Goal: Information Seeking & Learning: Learn about a topic

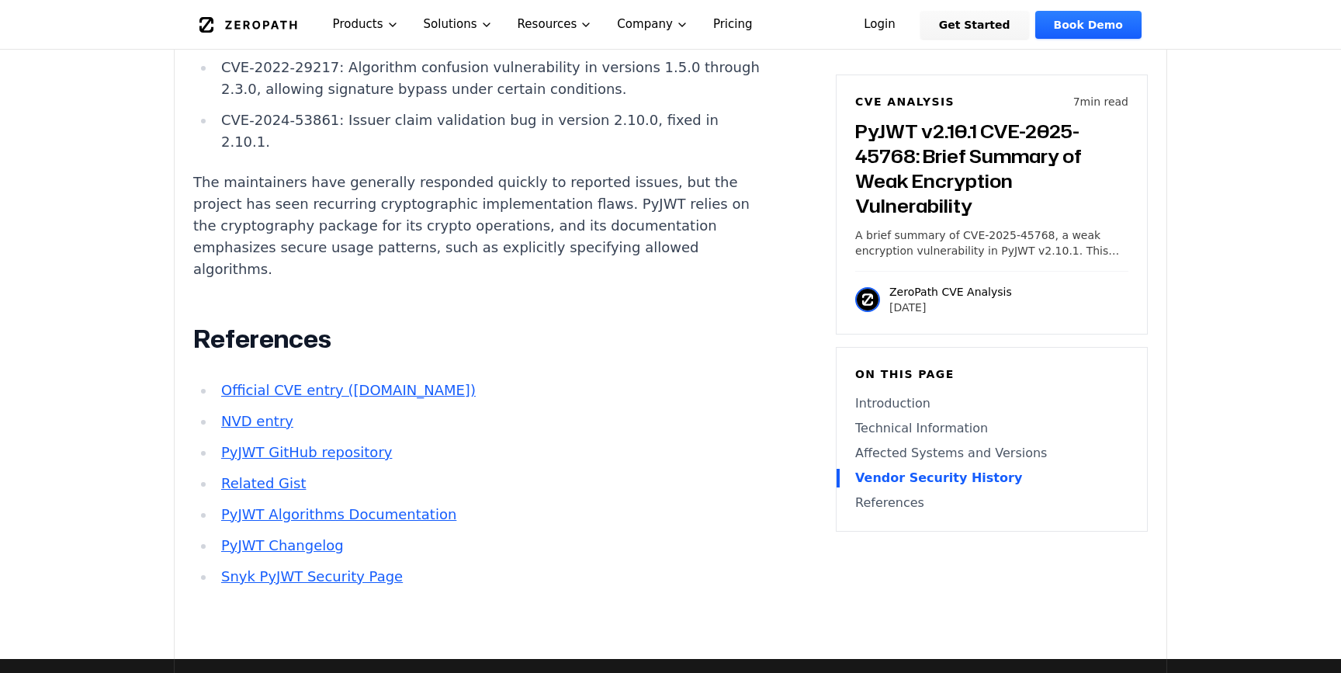
scroll to position [2074, 0]
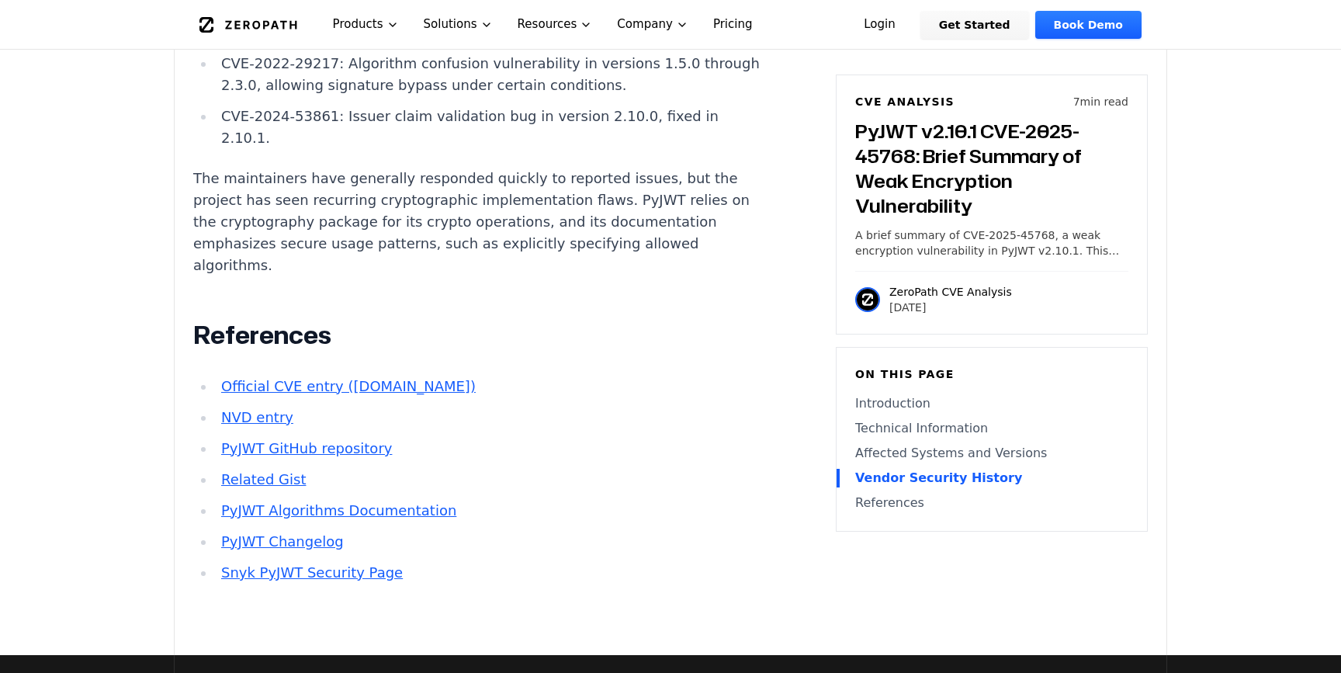
click at [266, 440] on link "PyJWT GitHub repository" at bounding box center [306, 448] width 171 height 16
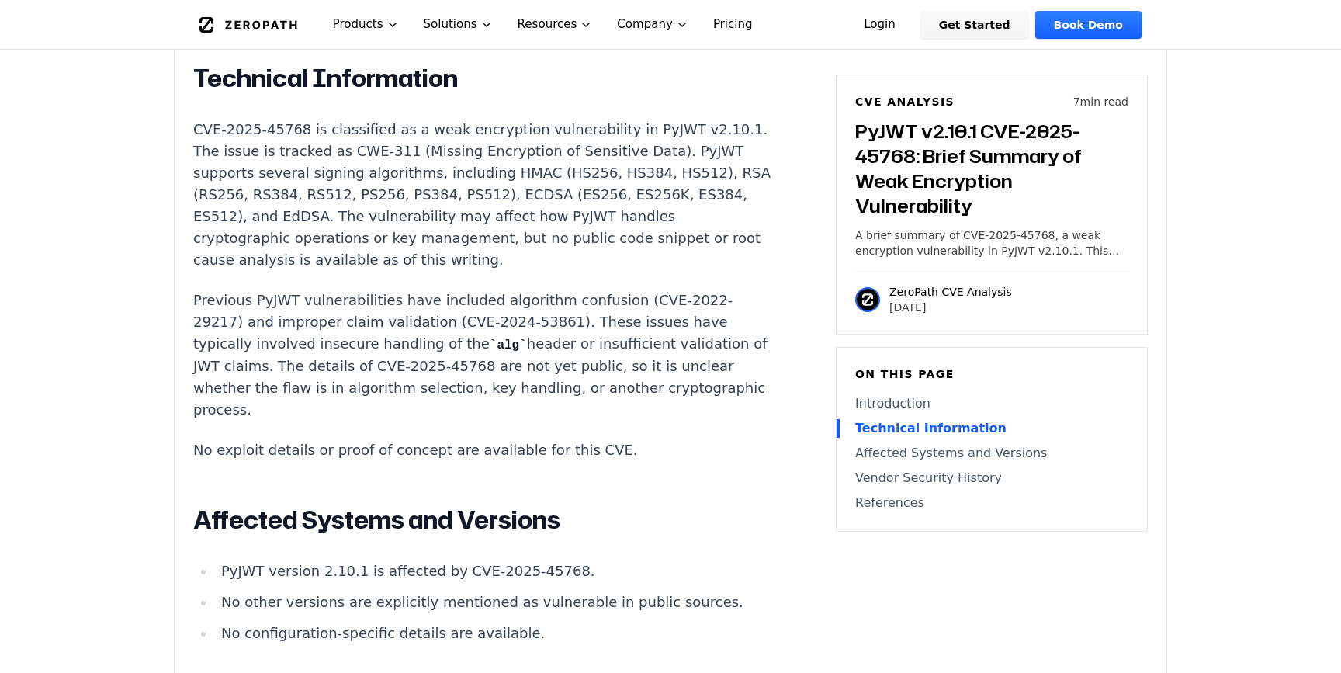
scroll to position [1344, 0]
drag, startPoint x: 368, startPoint y: 311, endPoint x: 254, endPoint y: 311, distance: 114.1
click at [254, 311] on p "Previous PyJWT vulnerabilities have included algorithm confusion (CVE-2022-2921…" at bounding box center [482, 354] width 578 height 131
copy p "CVE-2025-45768"
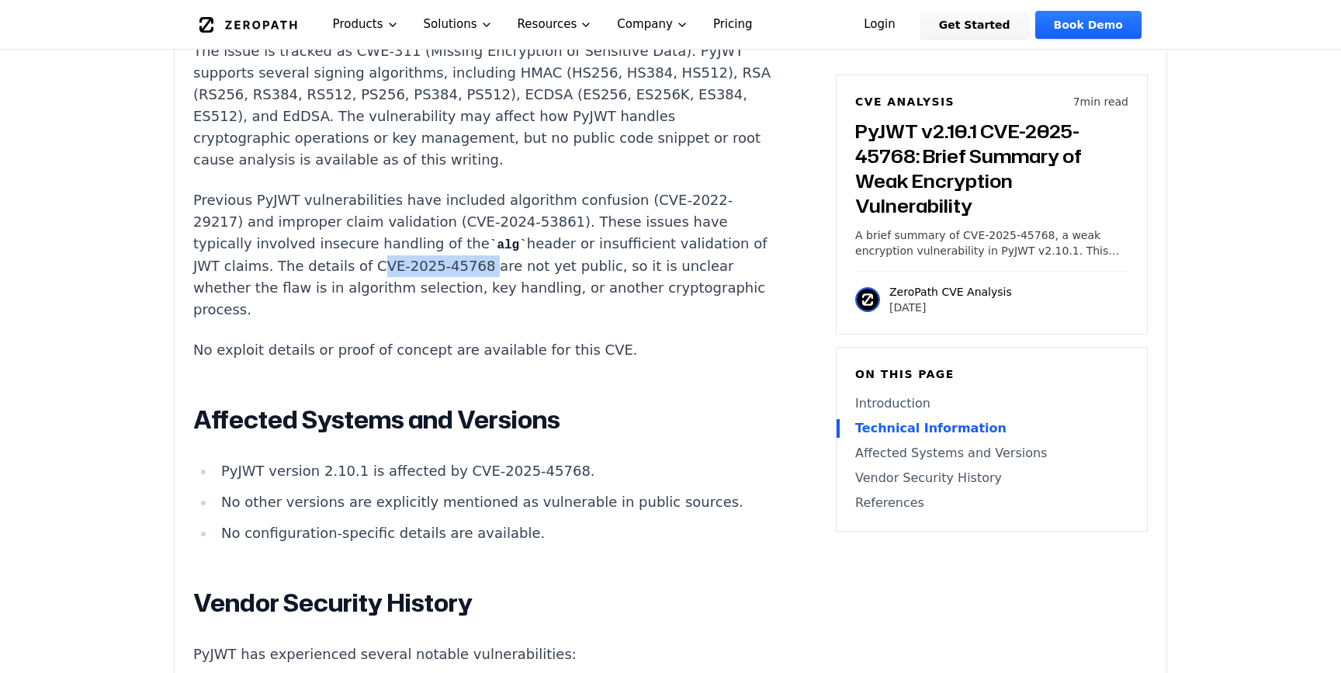
click at [55, 330] on main "How ZeroPath Works Learn the technical details of how ZeroPath works under the …" at bounding box center [670, 658] width 1341 height 4202
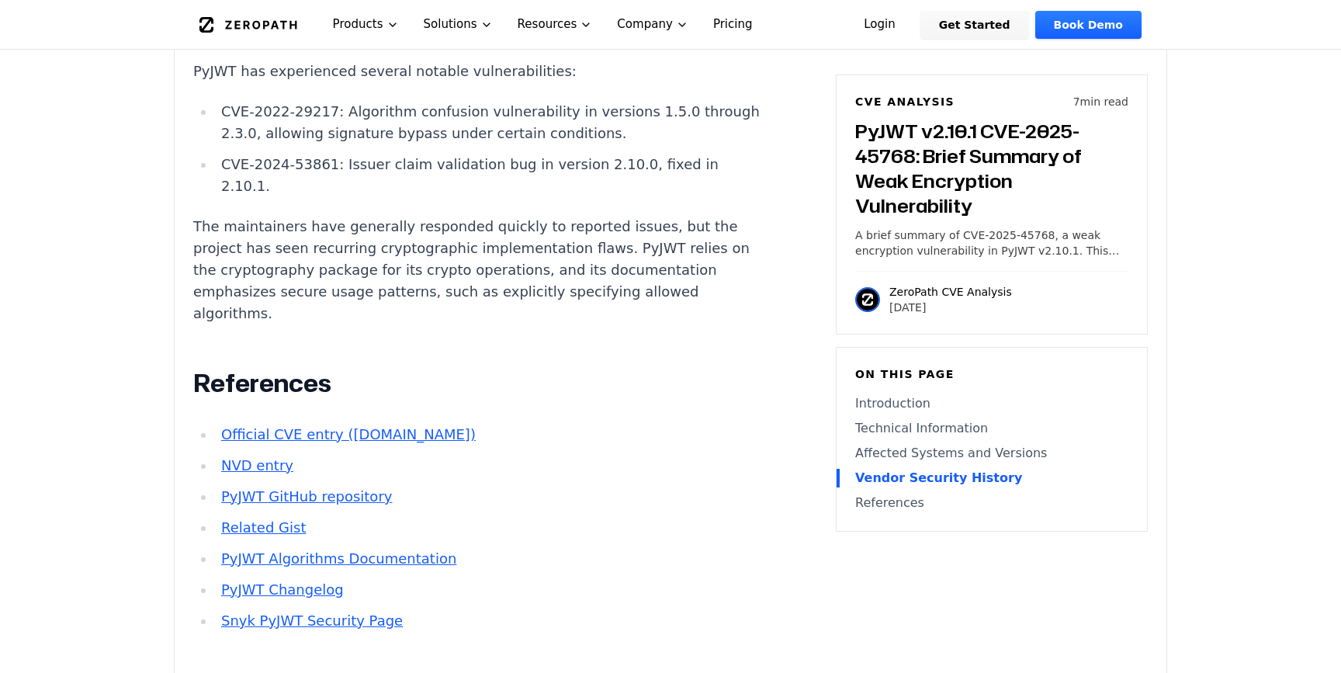
scroll to position [2030, 0]
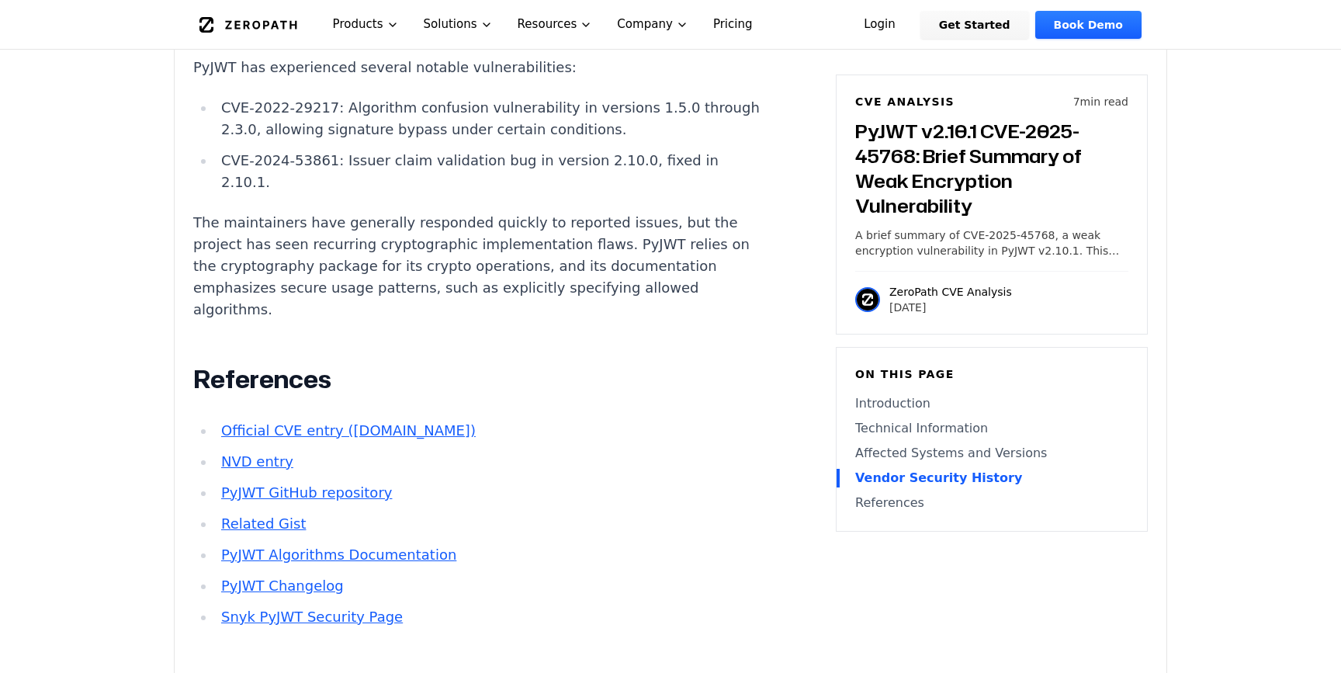
click at [272, 422] on link "Official CVE entry ([DOMAIN_NAME])" at bounding box center [348, 430] width 255 height 16
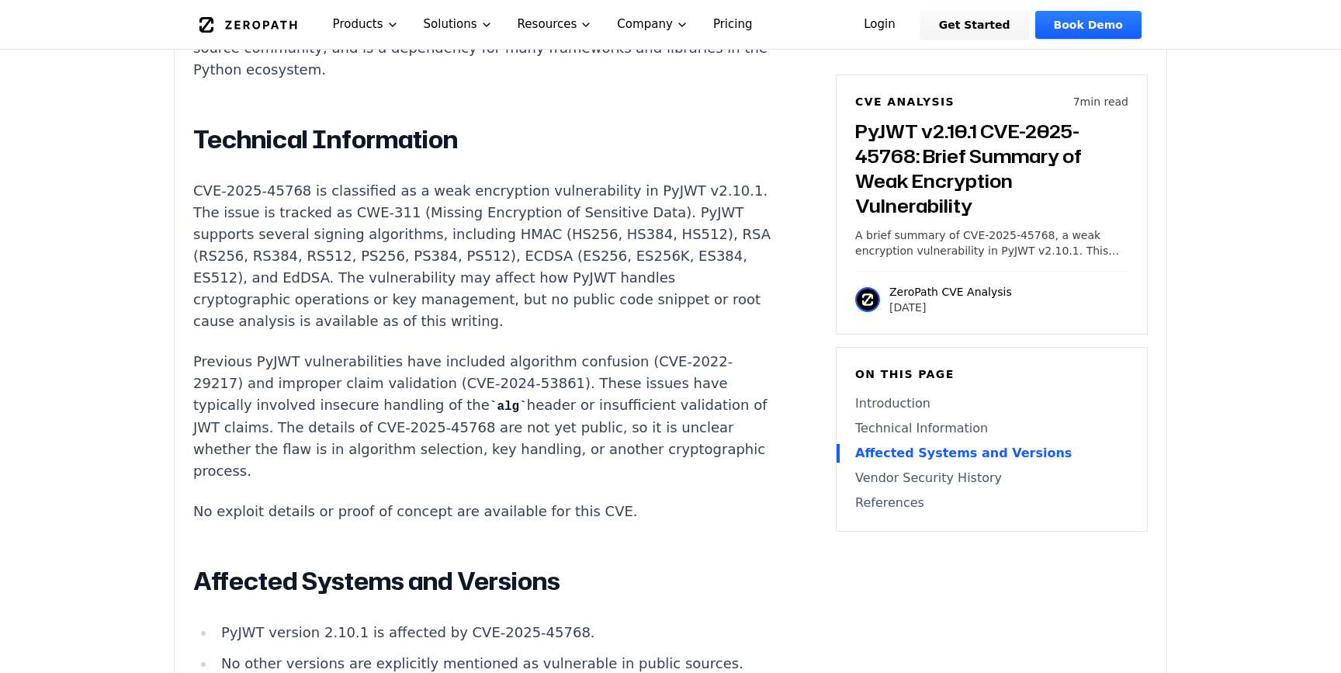
scroll to position [1281, 0]
drag, startPoint x: 366, startPoint y: 377, endPoint x: 254, endPoint y: 378, distance: 111.8
click at [254, 378] on p "Previous PyJWT vulnerabilities have included algorithm confusion (CVE-2022-2921…" at bounding box center [482, 417] width 578 height 131
copy p "CVE-2025-45768"
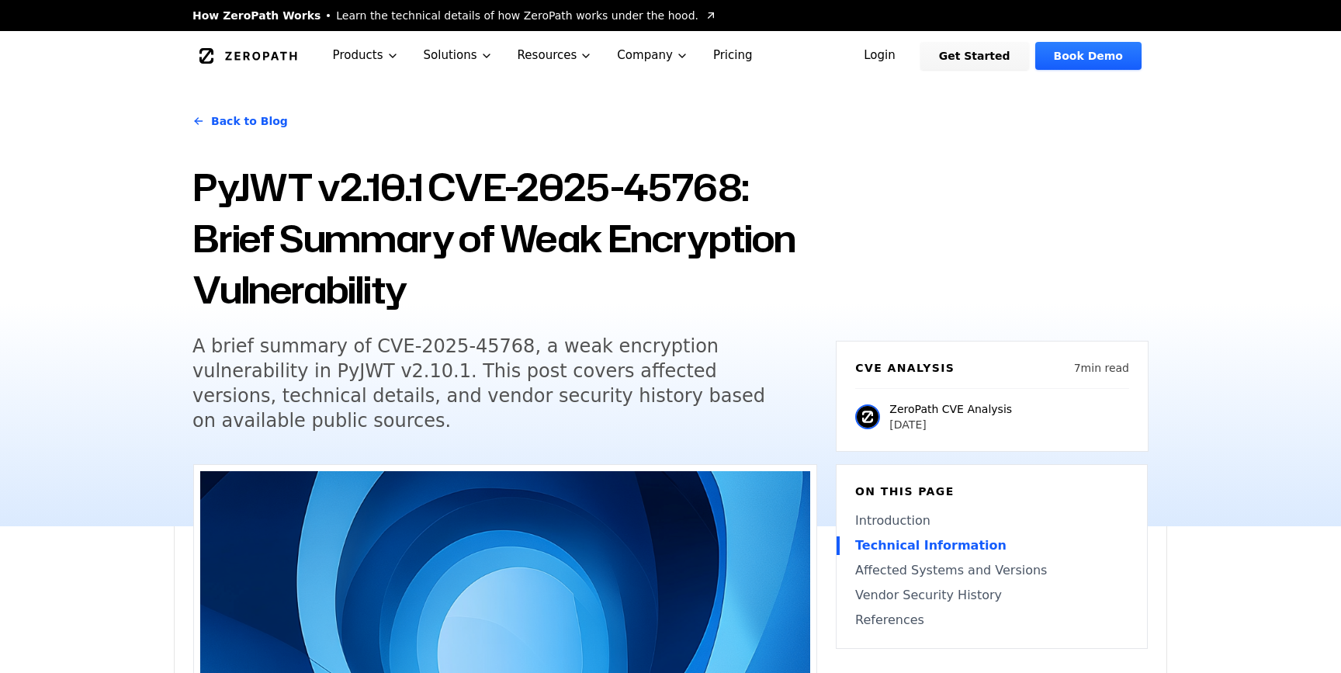
scroll to position [0, 0]
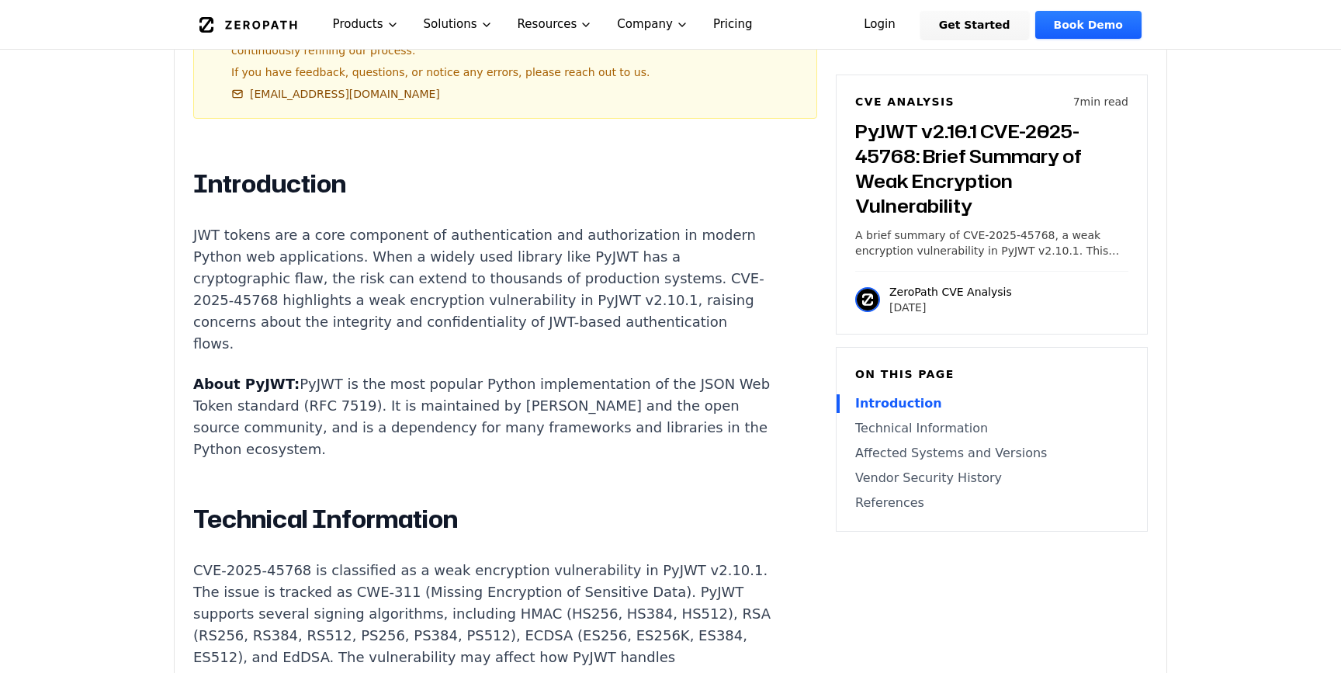
scroll to position [915, 0]
